Goal: Task Accomplishment & Management: Manage account settings

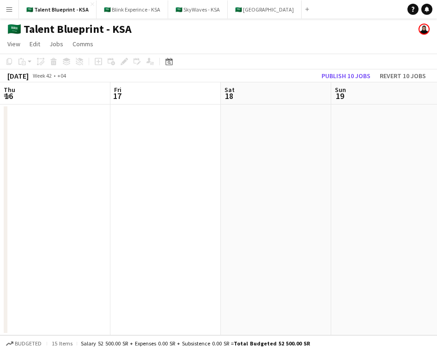
scroll to position [0, 266]
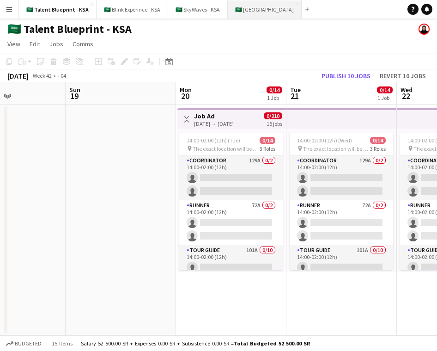
click at [255, 11] on button "🇸🇦 [GEOGRAPHIC_DATA] Close" at bounding box center [265, 9] width 74 height 18
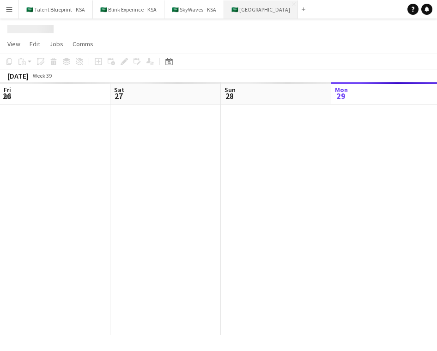
scroll to position [0, 221]
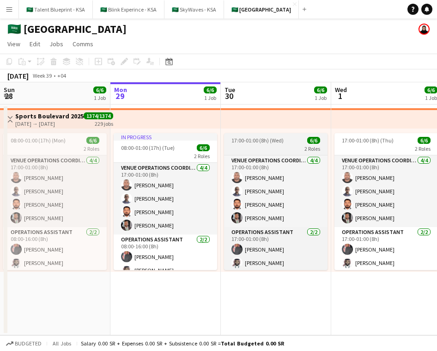
click at [276, 142] on span "17:00-01:00 (8h) (Wed)" at bounding box center [257, 140] width 52 height 7
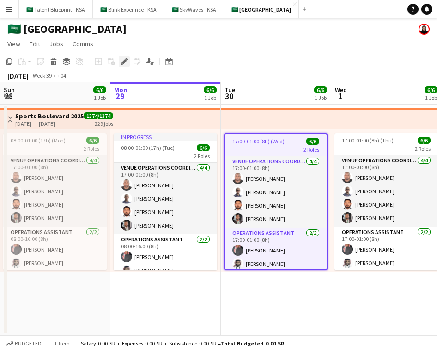
click at [123, 62] on icon at bounding box center [123, 61] width 5 height 5
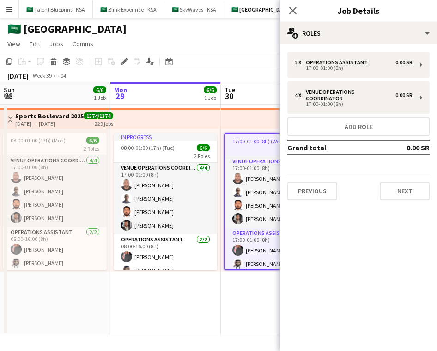
click at [120, 311] on app-date-cell "In progress 08:00-01:00 (17h) (Tue) 6/6 2 Roles VENUE OPERATIONS COORDINATOR [D…" at bounding box center [165, 219] width 110 height 230
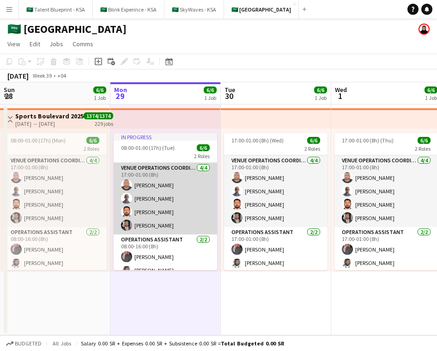
click at [160, 209] on app-card-role "VENUE OPERATIONS COORDINATOR [DATE] 17:00-01:00 (8h) [PERSON_NAME] [PERSON_NAME…" at bounding box center [165, 199] width 103 height 72
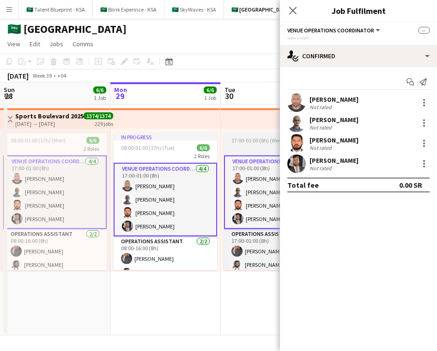
click at [248, 144] on app-job-card "17:00-01:00 (8h) (Wed) 6/6 2 Roles VENUE OPERATIONS COORDINATOR [DATE] 17:00-01…" at bounding box center [275, 201] width 103 height 137
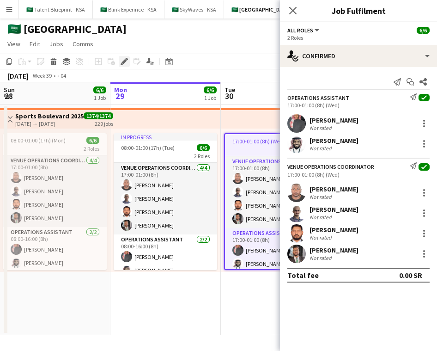
click at [126, 62] on icon "Edit" at bounding box center [124, 61] width 7 height 7
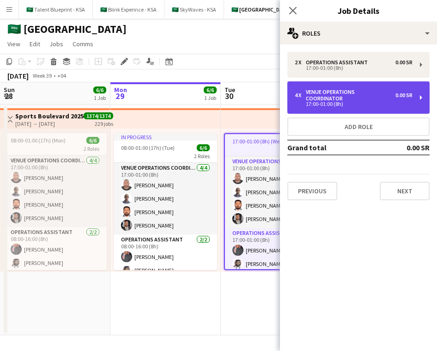
click at [377, 86] on div "4 x VENUE OPERATIONS COORDINATOR 0.00 SR 17:00-01:00 (8h)" at bounding box center [358, 97] width 142 height 32
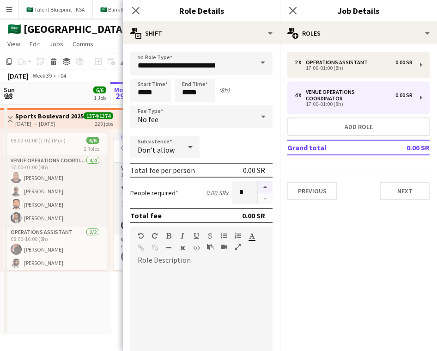
click at [266, 183] on button "button" at bounding box center [265, 187] width 15 height 12
type input "*"
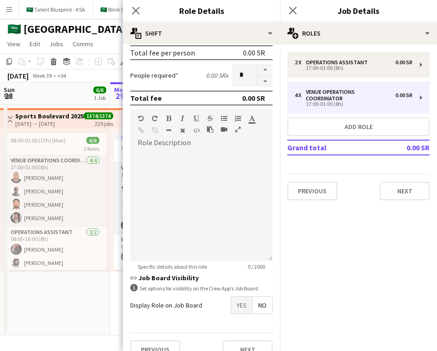
scroll to position [128, 0]
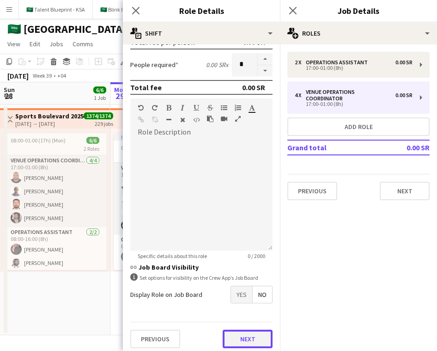
click at [259, 340] on button "Next" at bounding box center [248, 338] width 50 height 18
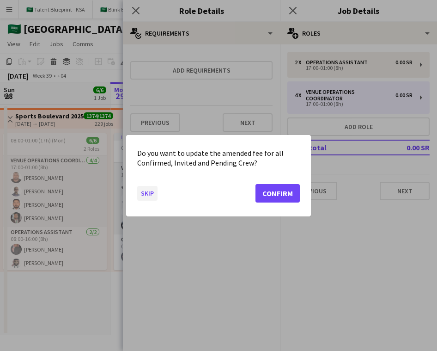
click at [146, 192] on button "Skip" at bounding box center [147, 192] width 20 height 15
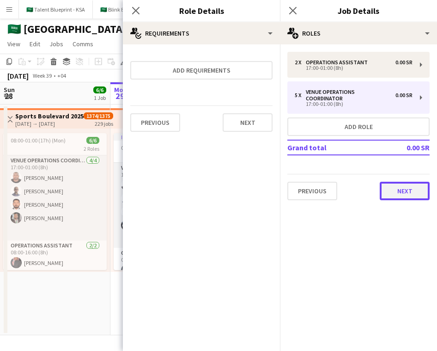
click at [416, 184] on button "Next" at bounding box center [405, 191] width 50 height 18
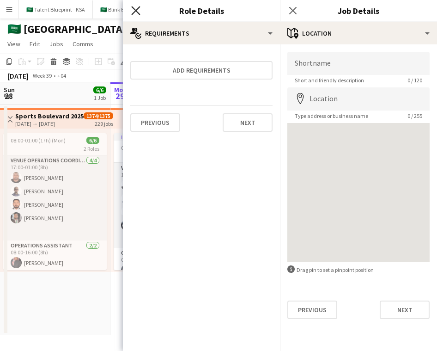
click at [138, 12] on icon "Close pop-in" at bounding box center [135, 10] width 9 height 9
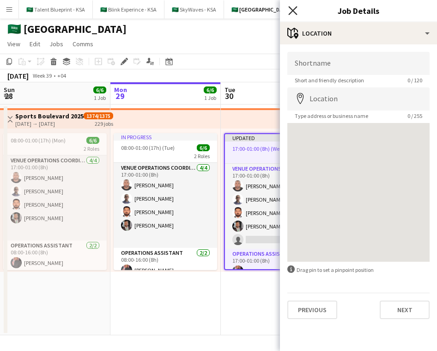
click at [291, 12] on icon at bounding box center [292, 10] width 9 height 9
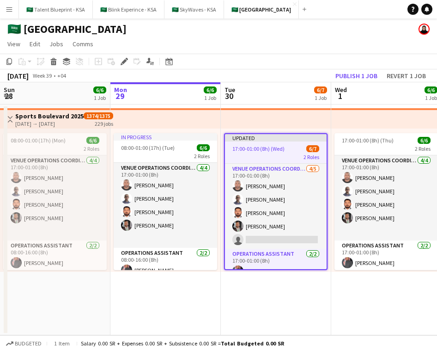
click at [263, 120] on app-top-bar at bounding box center [276, 118] width 110 height 20
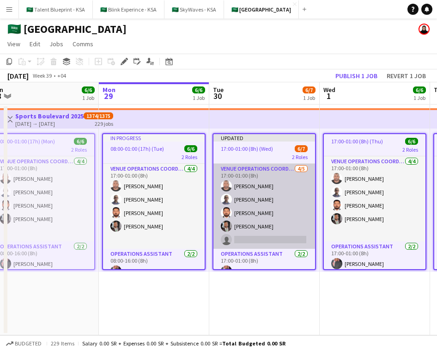
scroll to position [0, 234]
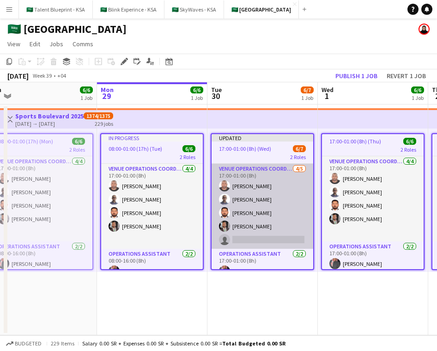
click at [289, 234] on app-card-role "VENUE OPERATIONS COORDINATOR [DATE] 17:00-01:00 (8h) [PERSON_NAME] [PERSON_NAME…" at bounding box center [263, 206] width 102 height 85
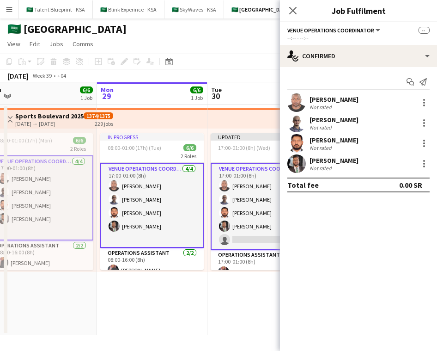
click at [254, 120] on app-top-bar at bounding box center [262, 118] width 110 height 20
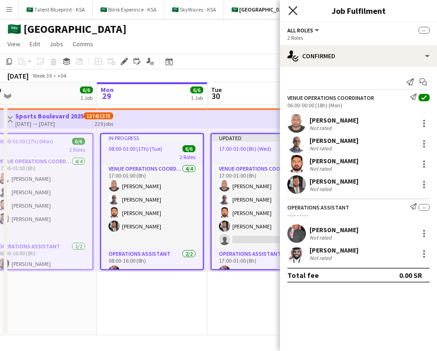
click at [294, 13] on icon "Close pop-in" at bounding box center [292, 10] width 9 height 9
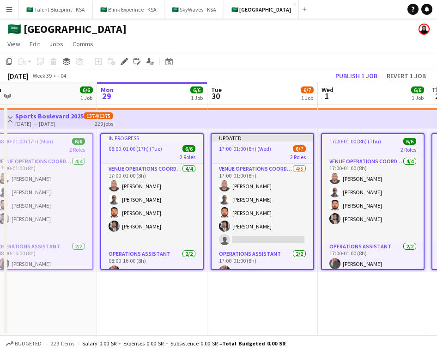
click at [345, 116] on app-top-bar at bounding box center [373, 118] width 110 height 20
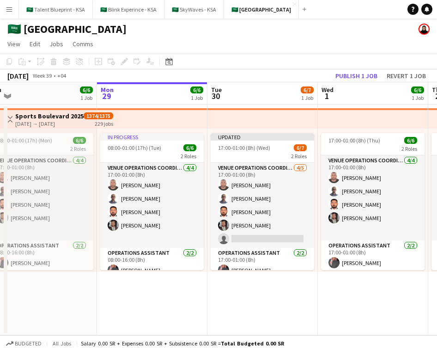
click at [355, 294] on app-date-cell "17:00-01:00 (8h) (Thu) 6/6 2 Roles VENUE OPERATIONS COORDINATOR [DATE] 17:00-01…" at bounding box center [373, 219] width 110 height 230
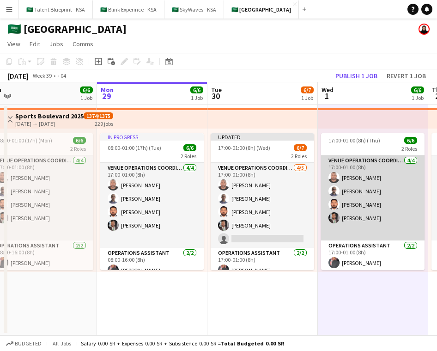
click at [352, 220] on app-card-role "VENUE OPERATIONS COORDINATOR [DATE] 17:00-01:00 (8h) [PERSON_NAME] [PERSON_NAME…" at bounding box center [372, 197] width 103 height 85
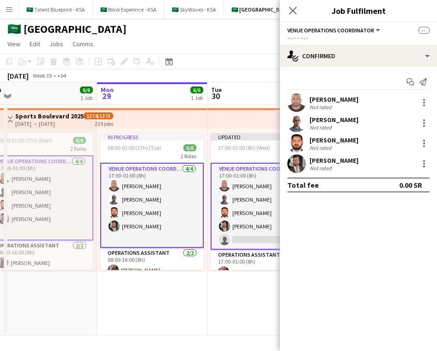
click at [258, 109] on app-top-bar at bounding box center [262, 118] width 110 height 20
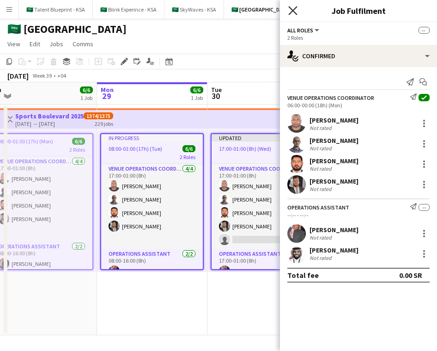
click at [291, 11] on icon "Close pop-in" at bounding box center [292, 10] width 9 height 9
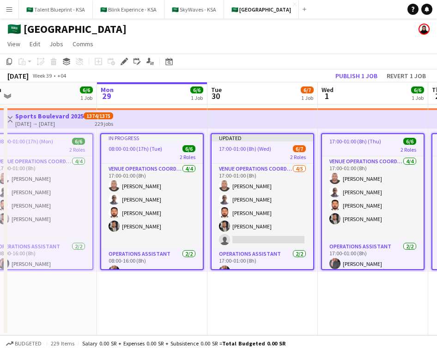
click at [271, 281] on app-date-cell "Updated 17:00-01:00 (8h) (Wed) 6/7 2 Roles VENUE OPERATIONS COORDINATOR [DATE] …" at bounding box center [262, 219] width 110 height 230
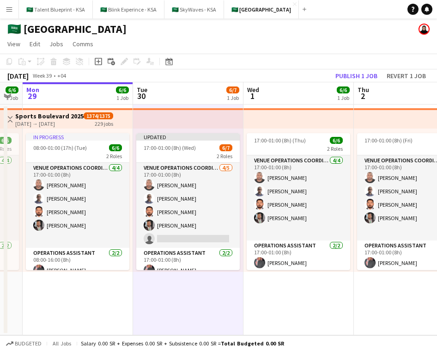
scroll to position [0, 311]
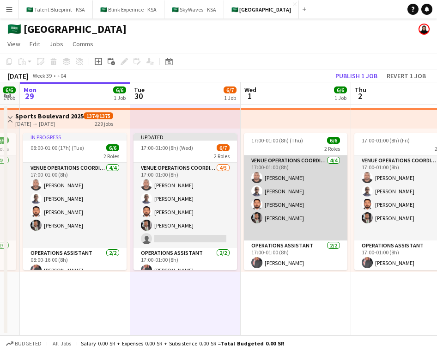
click at [282, 217] on app-card-role "VENUE OPERATIONS COORDINATOR [DATE] 17:00-01:00 (8h) [PERSON_NAME] [PERSON_NAME…" at bounding box center [295, 197] width 103 height 85
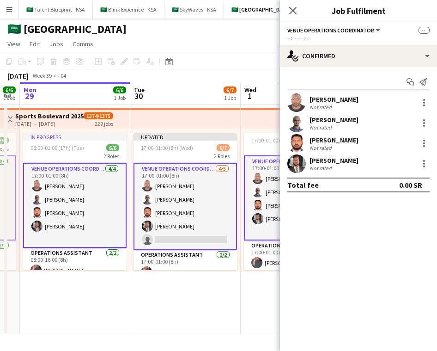
click at [183, 120] on app-top-bar at bounding box center [185, 118] width 110 height 20
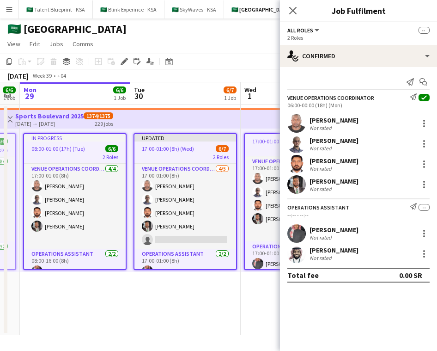
click at [217, 307] on app-date-cell "Updated 17:00-01:00 (8h) (Wed) 6/7 2 Roles VENUE OPERATIONS COORDINATOR [DATE] …" at bounding box center [185, 219] width 110 height 230
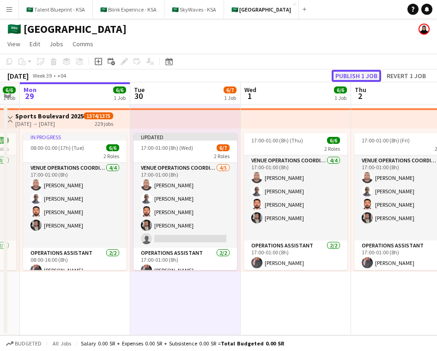
click at [366, 76] on button "Publish 1 job" at bounding box center [356, 76] width 49 height 12
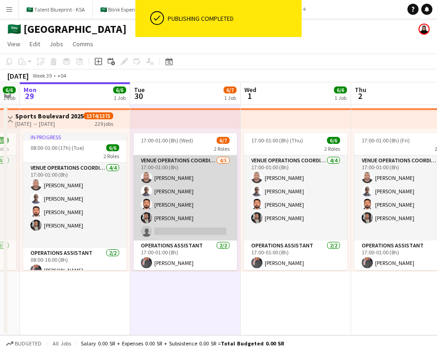
click at [201, 230] on app-card-role "VENUE OPERATIONS COORDINATOR [DATE] 17:00-01:00 (8h) [PERSON_NAME] [PERSON_NAME…" at bounding box center [184, 197] width 103 height 85
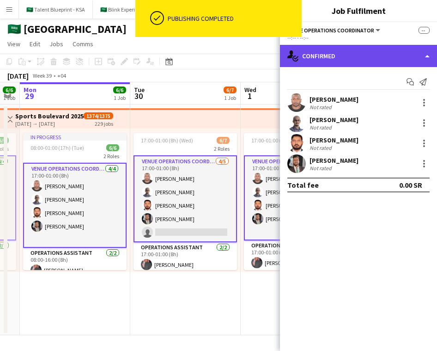
click at [378, 63] on div "single-neutral-actions-check-2 Confirmed" at bounding box center [358, 56] width 157 height 22
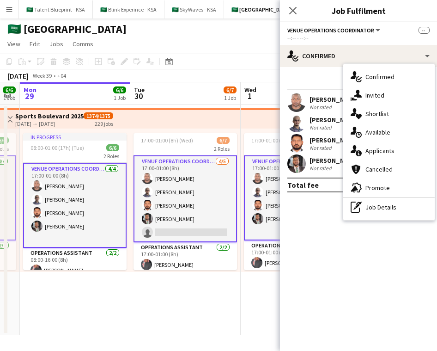
click at [204, 288] on app-date-cell "17:00-01:00 (8h) (Wed) 6/7 2 Roles VENUE OPERATIONS COORDINATOR [DATE] 17:00-01…" at bounding box center [185, 219] width 110 height 230
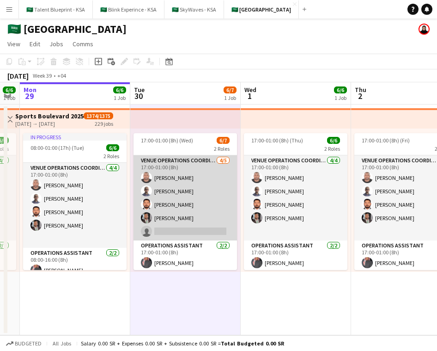
click at [219, 210] on app-card-role "VENUE OPERATIONS COORDINATOR [DATE] 17:00-01:00 (8h) [PERSON_NAME] [PERSON_NAME…" at bounding box center [184, 197] width 103 height 85
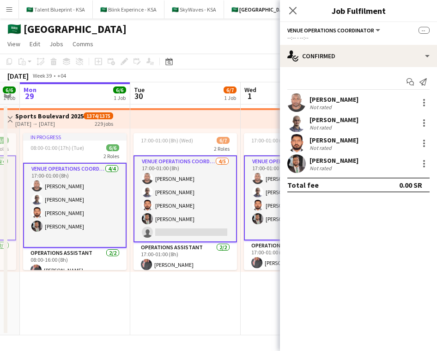
click at [171, 278] on app-date-cell "17:00-01:00 (8h) (Wed) 6/7 2 Roles VENUE OPERATIONS COORDINATOR [DATE] 17:00-01…" at bounding box center [185, 219] width 110 height 230
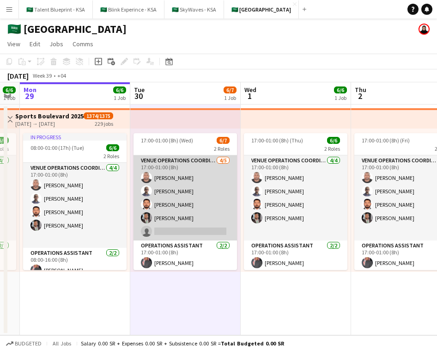
click at [206, 208] on app-card-role "VENUE OPERATIONS COORDINATOR [DATE] 17:00-01:00 (8h) [PERSON_NAME] [PERSON_NAME…" at bounding box center [184, 197] width 103 height 85
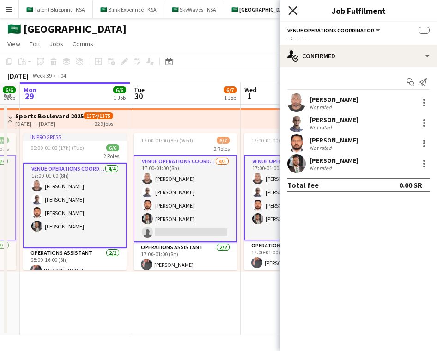
click at [290, 14] on icon "Close pop-in" at bounding box center [292, 10] width 9 height 9
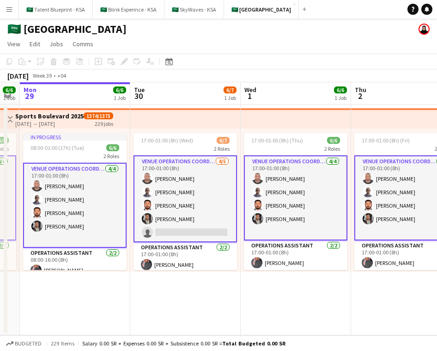
click at [195, 125] on app-top-bar at bounding box center [185, 118] width 110 height 20
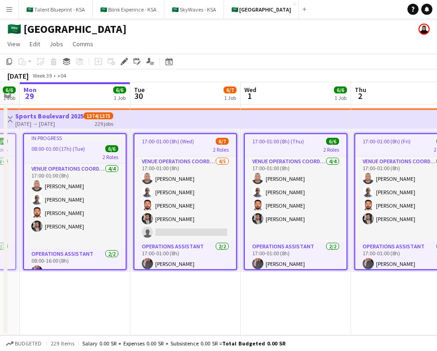
click at [173, 138] on span "17:00-01:00 (8h) (Wed)" at bounding box center [168, 141] width 52 height 7
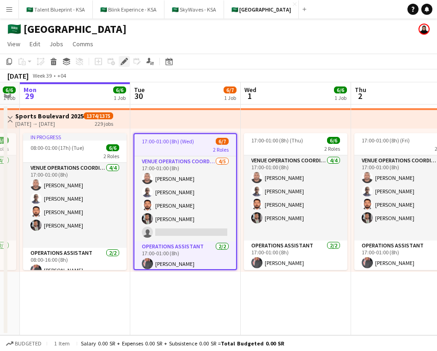
click at [122, 63] on icon at bounding box center [123, 61] width 5 height 5
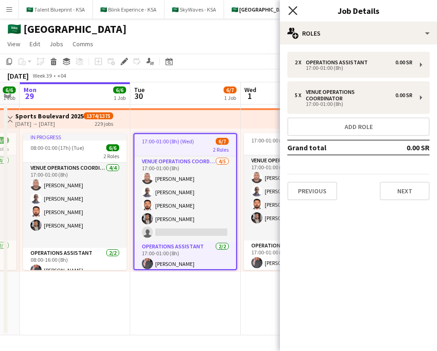
click at [296, 9] on icon "Close pop-in" at bounding box center [292, 10] width 9 height 9
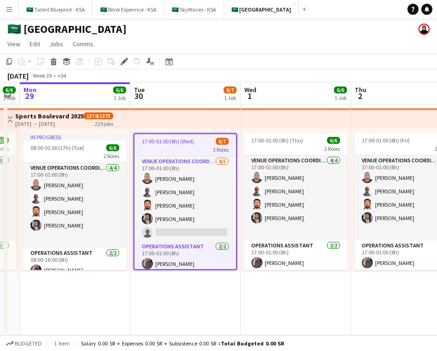
click at [225, 309] on app-date-cell "17:00-01:00 (8h) (Wed) 6/7 2 Roles VENUE OPERATIONS COORDINATOR [DATE] 17:00-01…" at bounding box center [185, 219] width 110 height 230
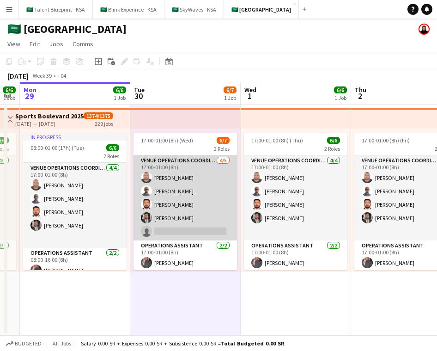
click at [214, 234] on app-card-role "VENUE OPERATIONS COORDINATOR [DATE] 17:00-01:00 (8h) [PERSON_NAME] [PERSON_NAME…" at bounding box center [184, 197] width 103 height 85
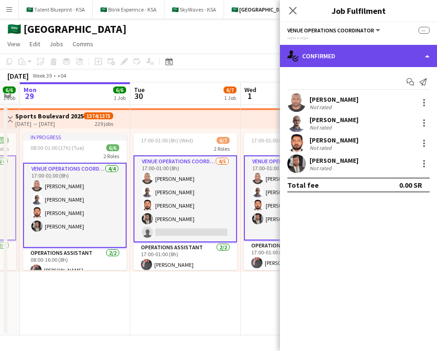
click at [368, 58] on div "single-neutral-actions-check-2 Confirmed" at bounding box center [358, 56] width 157 height 22
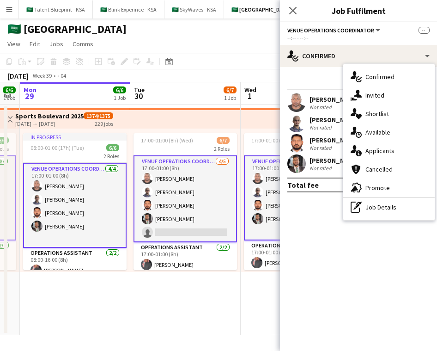
click at [190, 230] on app-card-role "VENUE OPERATIONS COORDINATOR [DATE] 17:00-01:00 (8h) [PERSON_NAME] [PERSON_NAME…" at bounding box center [184, 198] width 103 height 87
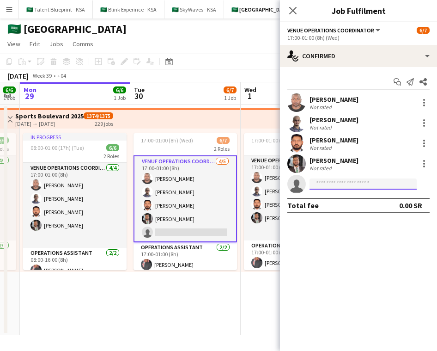
click at [341, 182] on input at bounding box center [362, 183] width 107 height 11
type input "*******"
click at [333, 183] on input "*******" at bounding box center [362, 183] width 107 height 11
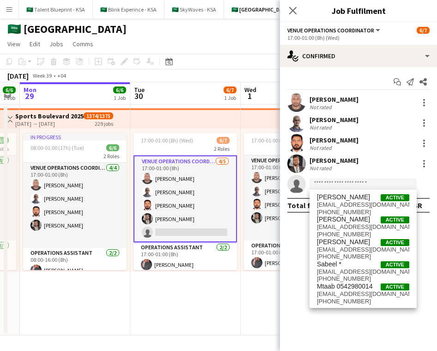
click at [12, 9] on app-icon "Menu" at bounding box center [9, 9] width 7 height 7
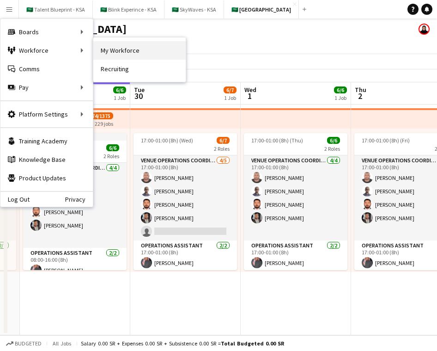
click at [145, 50] on link "My Workforce" at bounding box center [139, 50] width 92 height 18
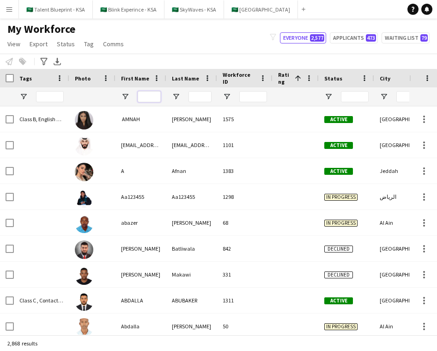
click at [158, 99] on input "First Name Filter Input" at bounding box center [149, 96] width 23 height 11
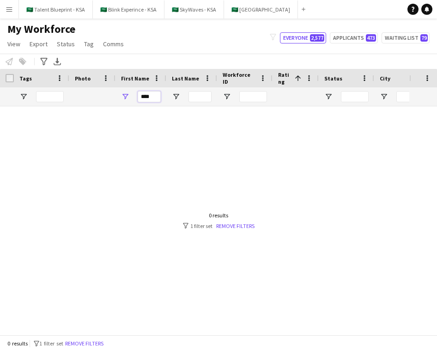
type input "****"
click at [134, 118] on div at bounding box center [204, 220] width 409 height 228
click at [153, 96] on input "****" at bounding box center [149, 96] width 23 height 11
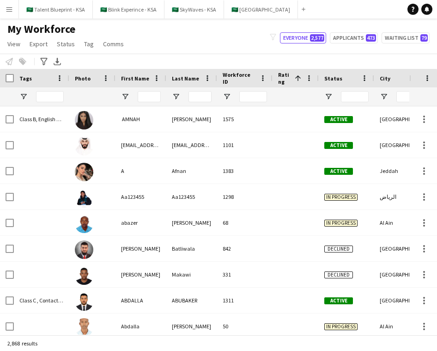
click at [133, 40] on div "My Workforce View Views Default view New view Update view Delete view Edit name…" at bounding box center [218, 37] width 437 height 31
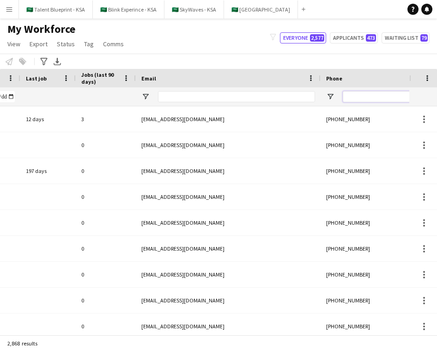
click at [367, 99] on input "Phone Filter Input" at bounding box center [388, 96] width 91 height 11
paste input "**********"
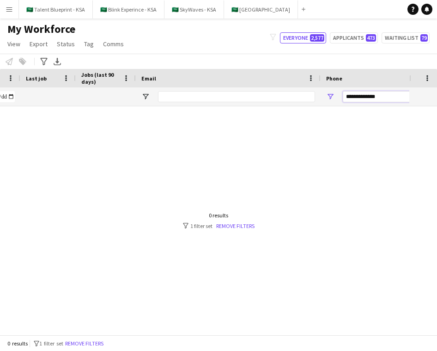
click at [357, 95] on input "**********" at bounding box center [388, 96] width 91 height 11
click at [358, 97] on input "**********" at bounding box center [388, 96] width 91 height 11
click at [366, 99] on input "**********" at bounding box center [388, 96] width 91 height 11
click at [355, 97] on input "**********" at bounding box center [388, 96] width 91 height 11
type input "*********"
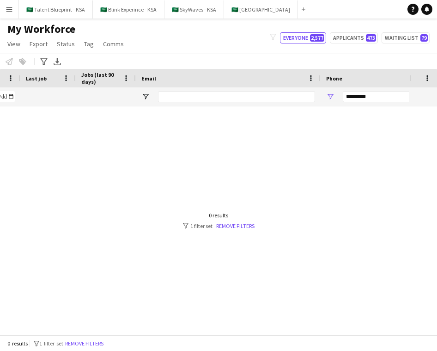
click at [312, 132] on div at bounding box center [204, 220] width 409 height 228
click at [371, 97] on input "*********" at bounding box center [388, 96] width 91 height 11
